Goal: Information Seeking & Learning: Check status

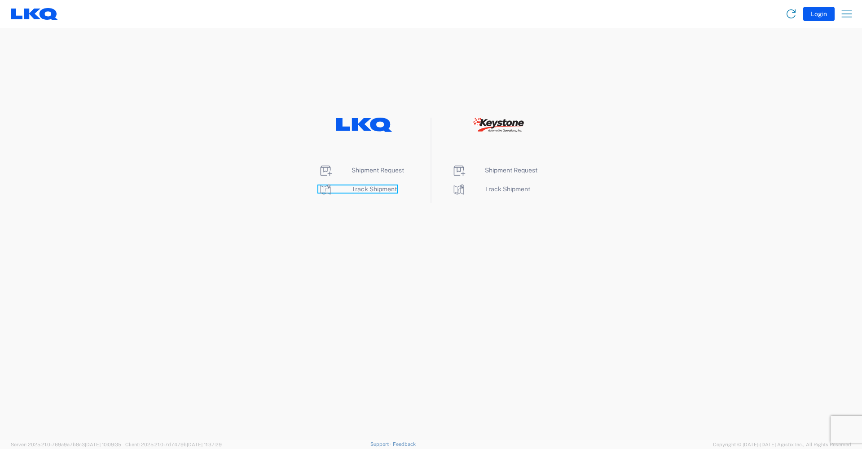
click at [371, 187] on span "Track Shipment" at bounding box center [373, 188] width 45 height 7
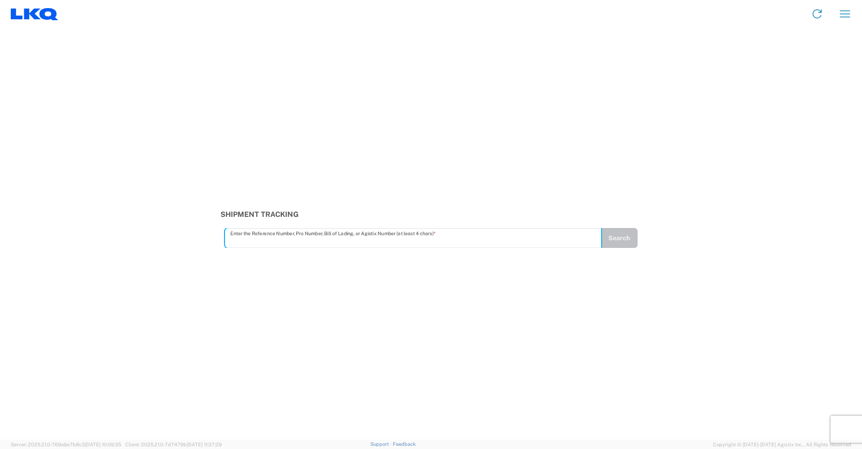
click at [324, 242] on input "text" at bounding box center [413, 238] width 366 height 16
click at [353, 246] on agx-input-control "Enter the Reference Number, Pro Number, Bill of Lading, or Agistix Number (at l…" at bounding box center [413, 238] width 376 height 20
click at [345, 237] on input "text" at bounding box center [413, 234] width 366 height 16
type input "56712806"
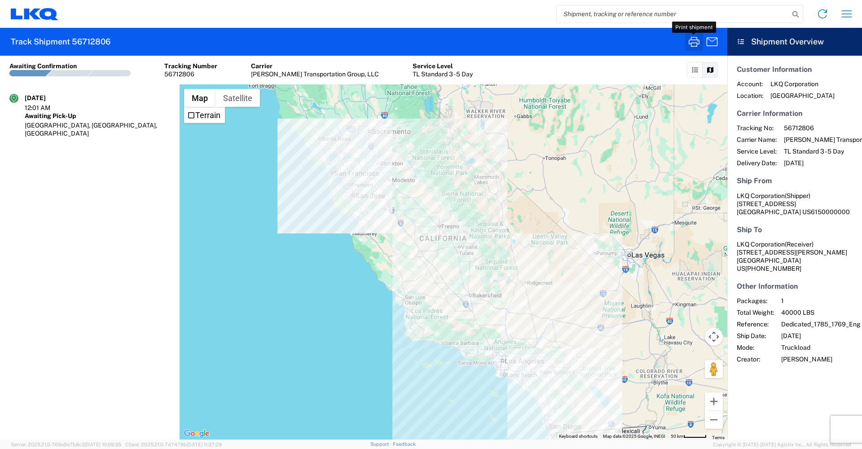
click at [699, 48] on icon "button" at bounding box center [694, 42] width 14 height 14
